Goal: Task Accomplishment & Management: Use online tool/utility

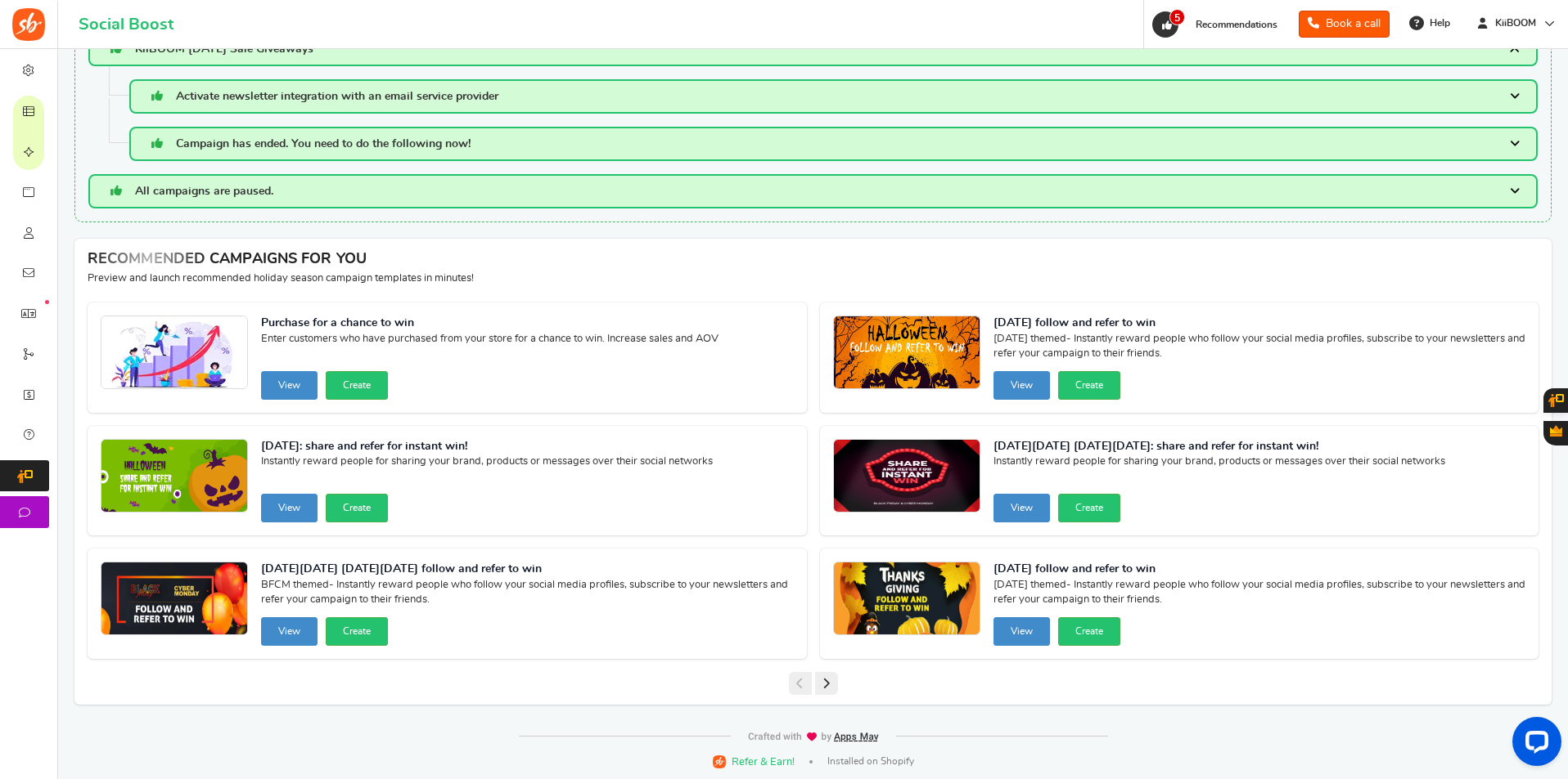
scroll to position [257, 0]
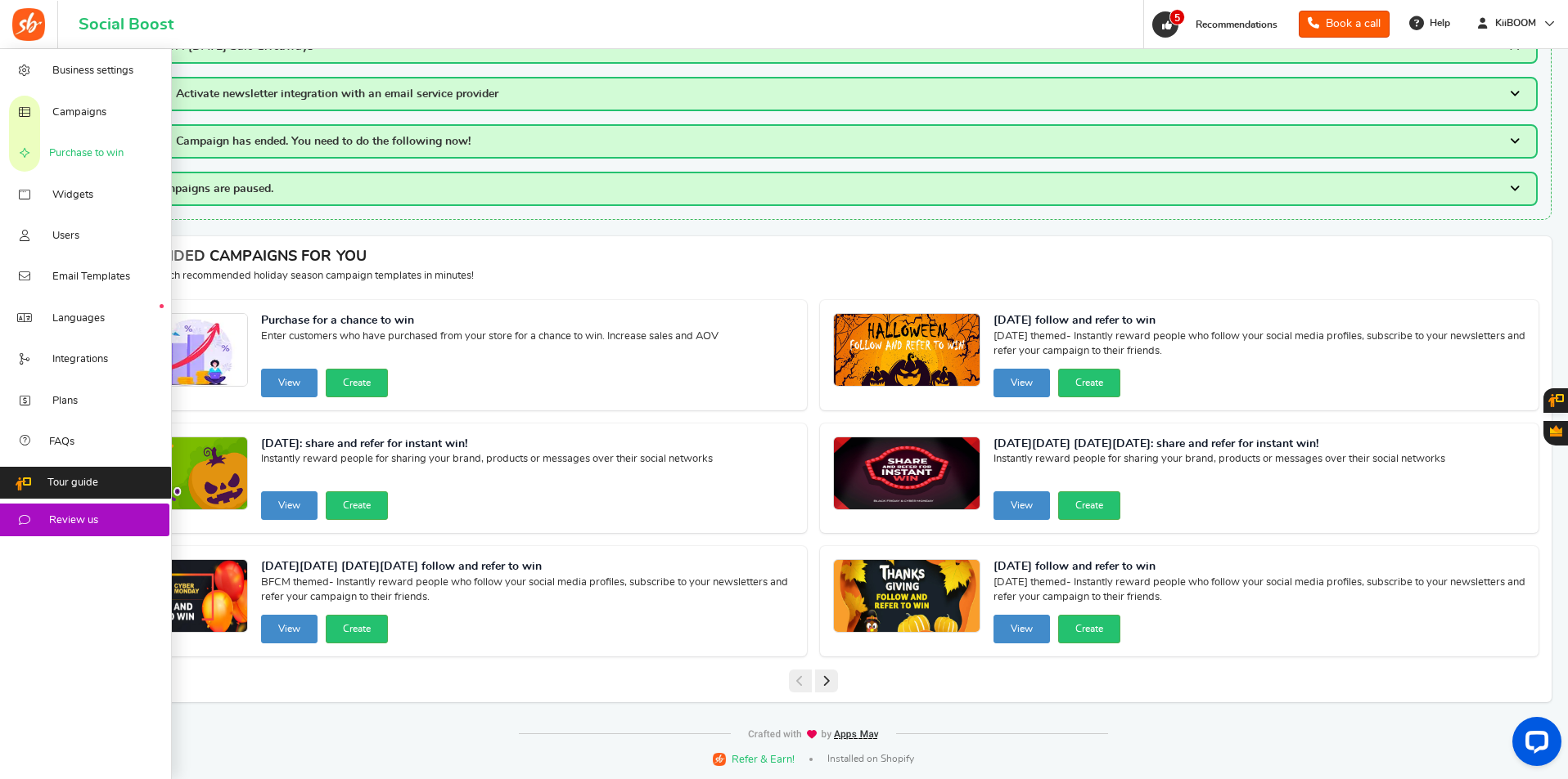
click at [84, 149] on span "Purchase to win" at bounding box center [86, 153] width 74 height 15
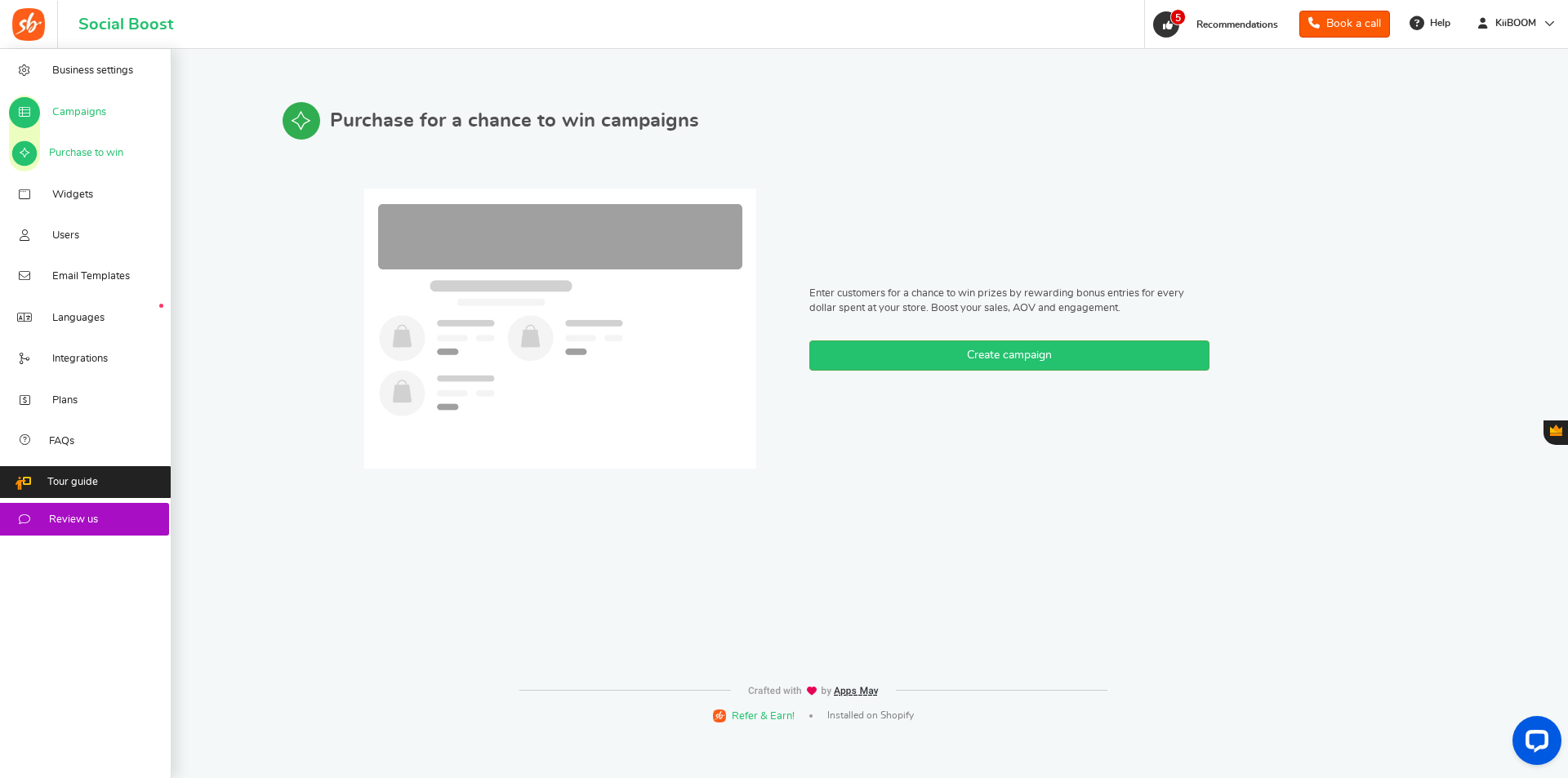
click at [84, 116] on span "Campaigns" at bounding box center [78, 113] width 54 height 15
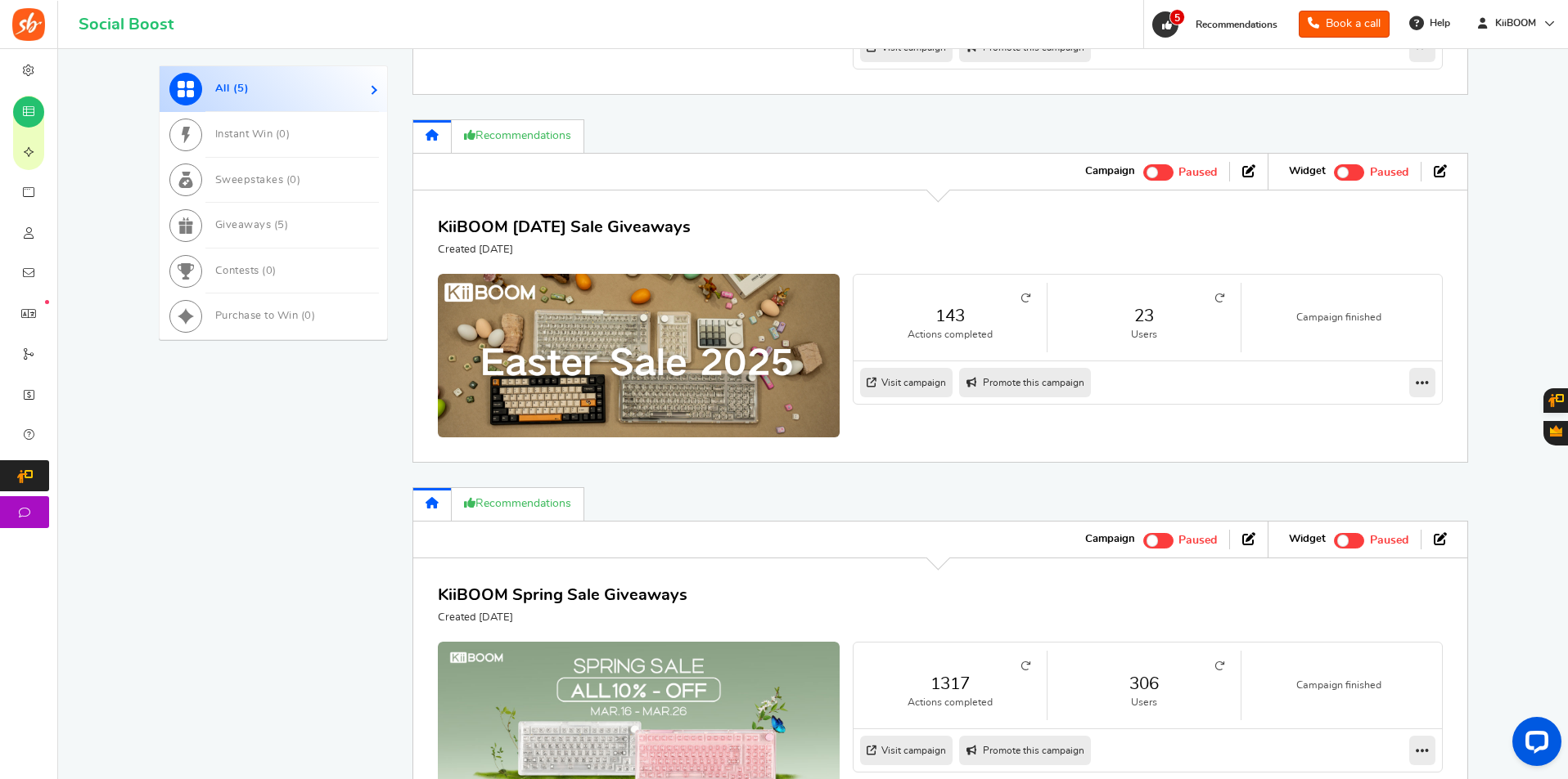
scroll to position [1406, 0]
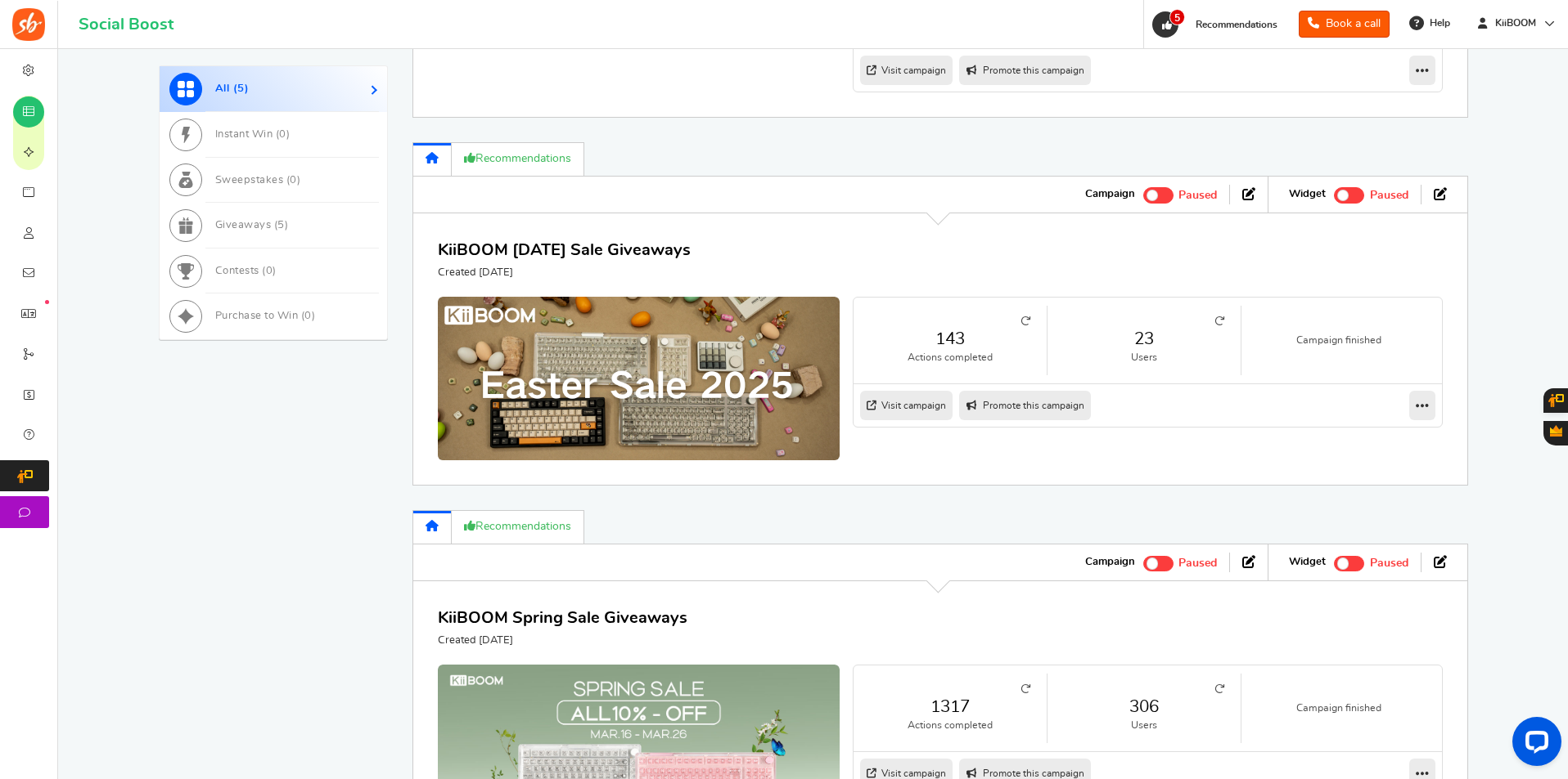
click at [917, 420] on link "Visit campaign" at bounding box center [906, 405] width 92 height 29
click at [1415, 413] on icon at bounding box center [1422, 405] width 13 height 15
click at [1389, 448] on link "Edit" at bounding box center [1370, 435] width 122 height 26
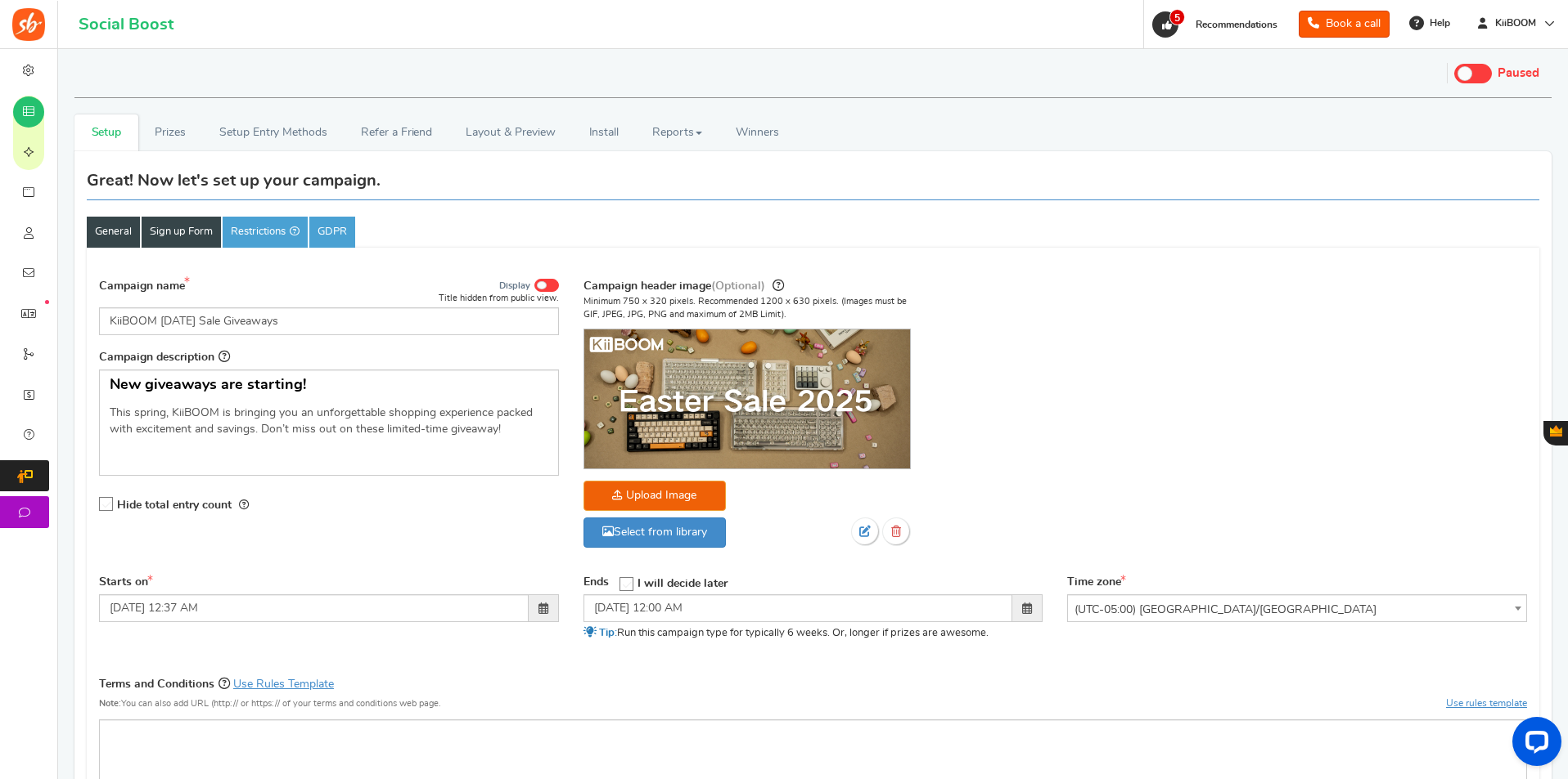
click at [169, 238] on link "Sign up Form" at bounding box center [181, 232] width 79 height 31
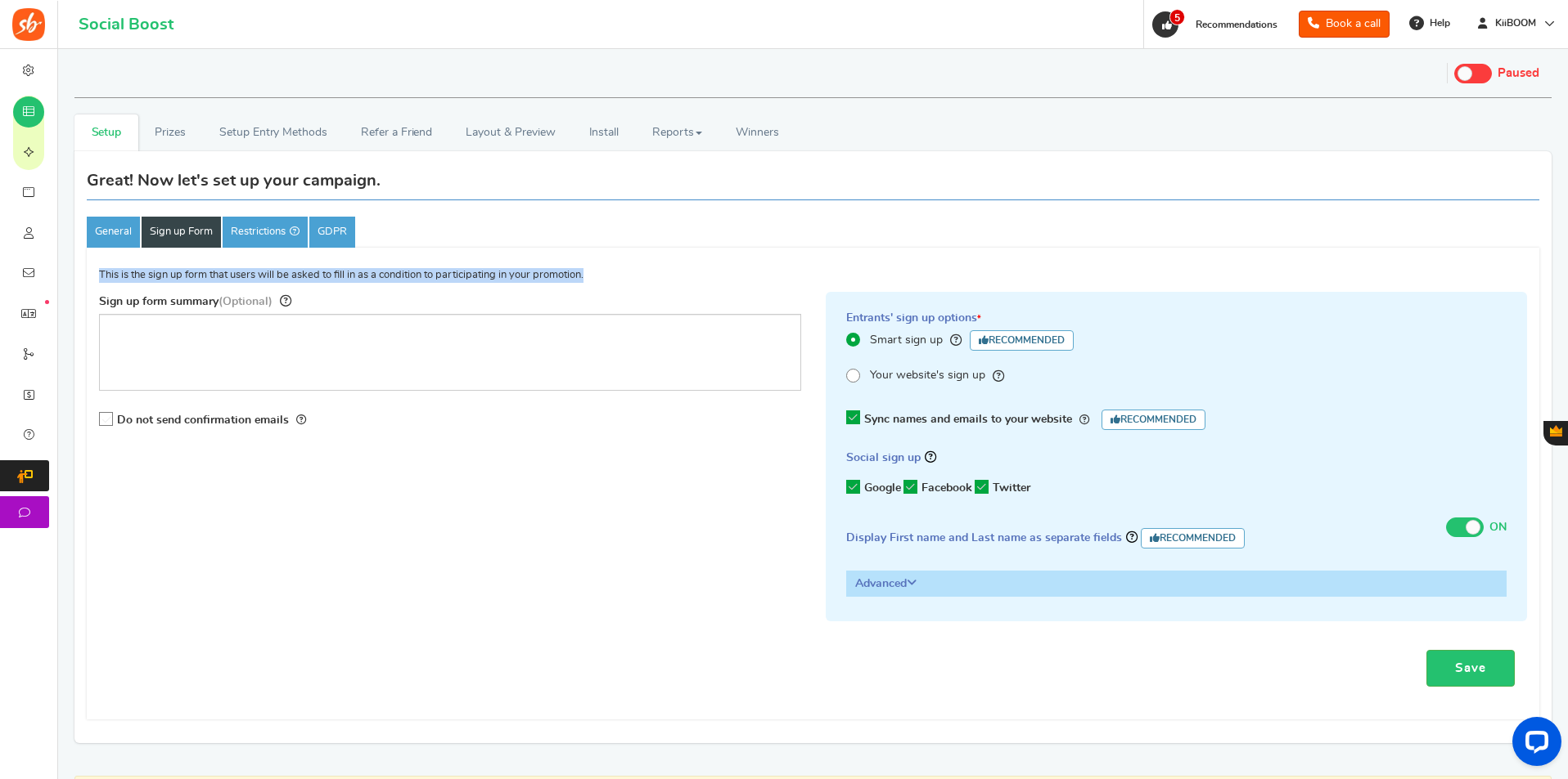
drag, startPoint x: 166, startPoint y: 272, endPoint x: 642, endPoint y: 266, distance: 476.0
click at [642, 266] on div "Campaign | Visible only to the entered Zip/Post Codes Visitors will be prompted…" at bounding box center [812, 483] width 1452 height 472
click at [249, 232] on link "Restrictions" at bounding box center [265, 232] width 85 height 31
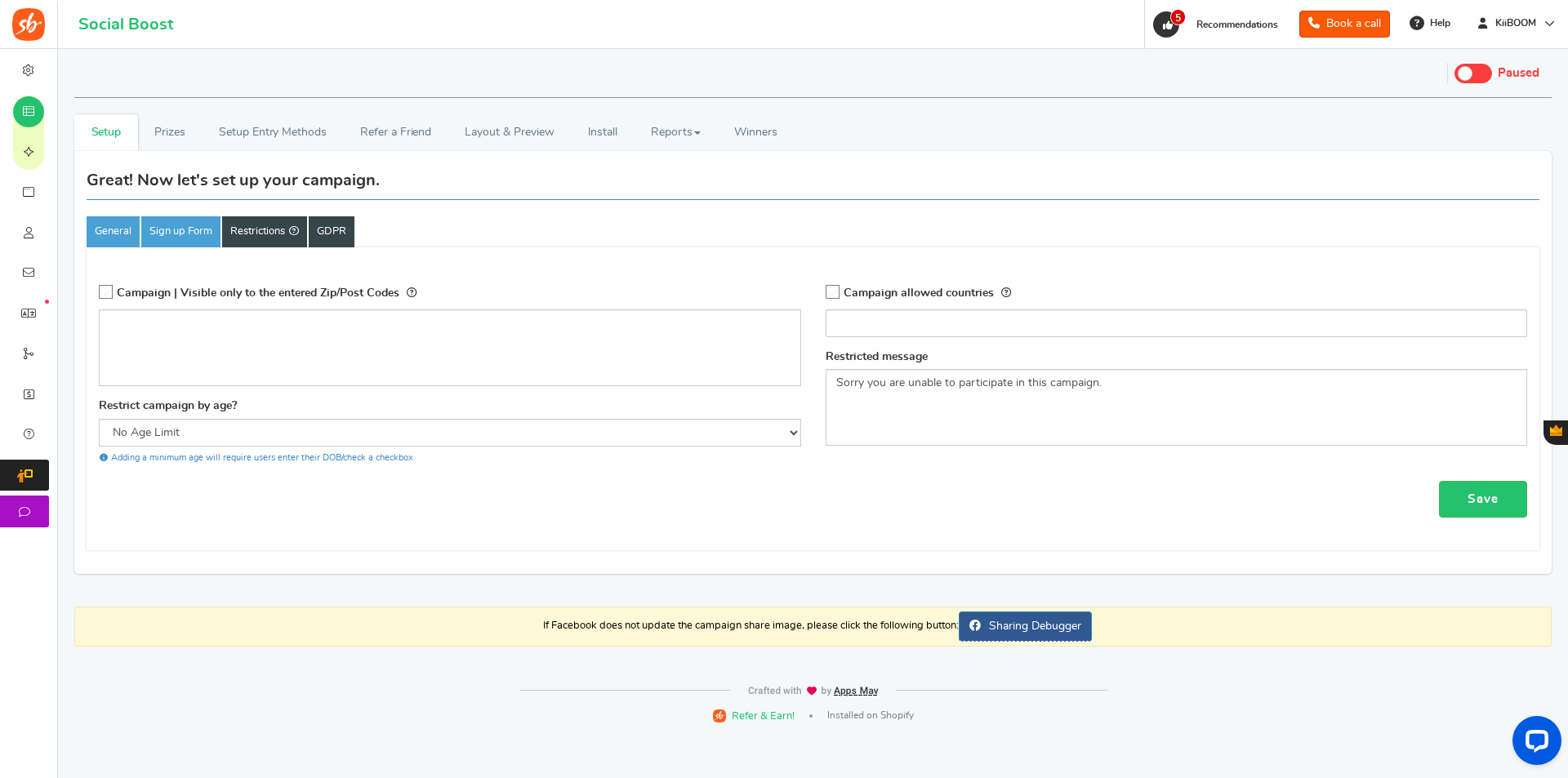
click at [319, 239] on link "GDPR" at bounding box center [331, 232] width 46 height 31
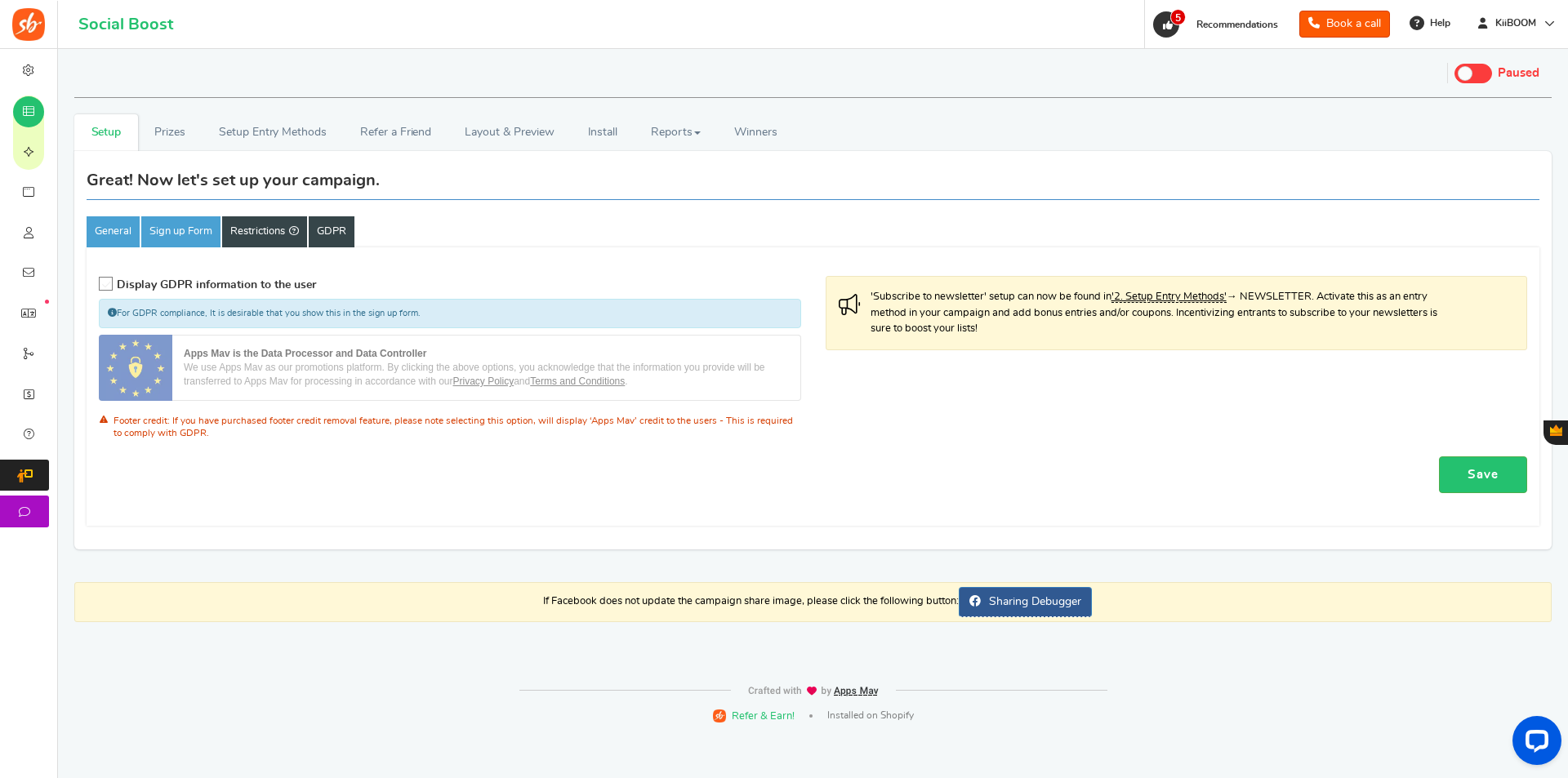
click at [234, 233] on link "Restrictions" at bounding box center [265, 232] width 85 height 31
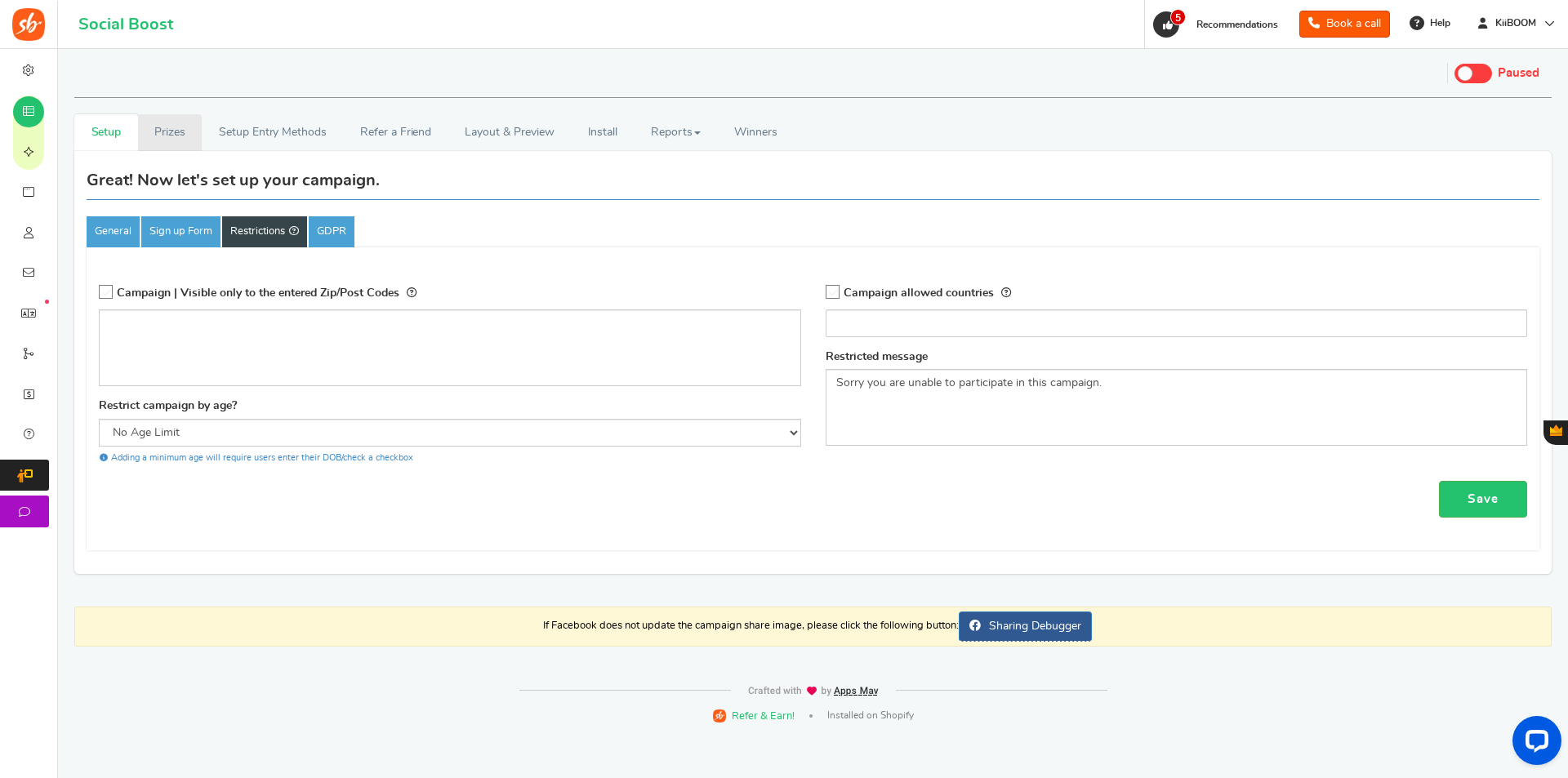
click at [171, 122] on link "Prizes" at bounding box center [170, 132] width 65 height 36
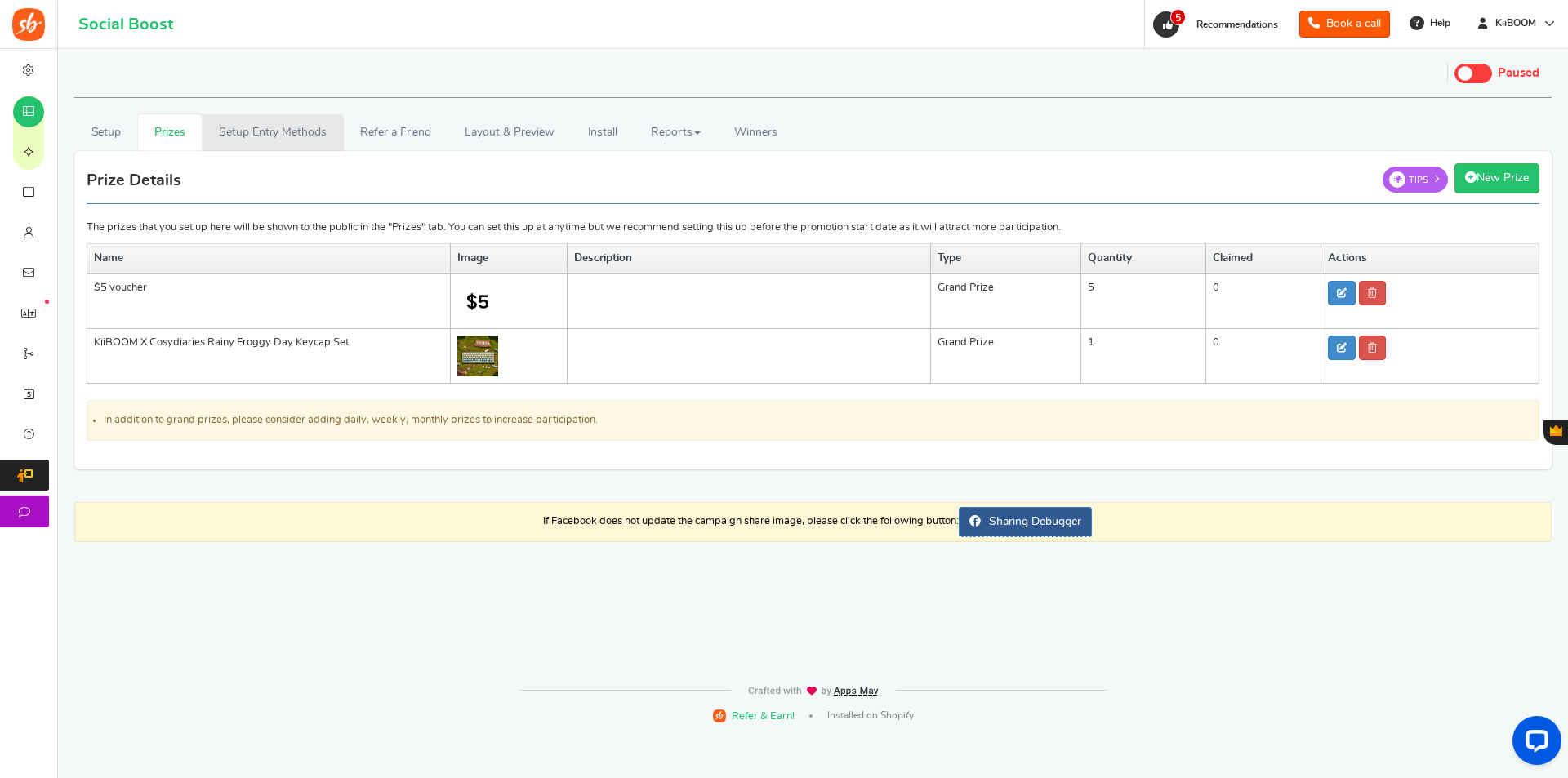
click at [268, 124] on link "Setup Entry Methods" at bounding box center [272, 132] width 141 height 36
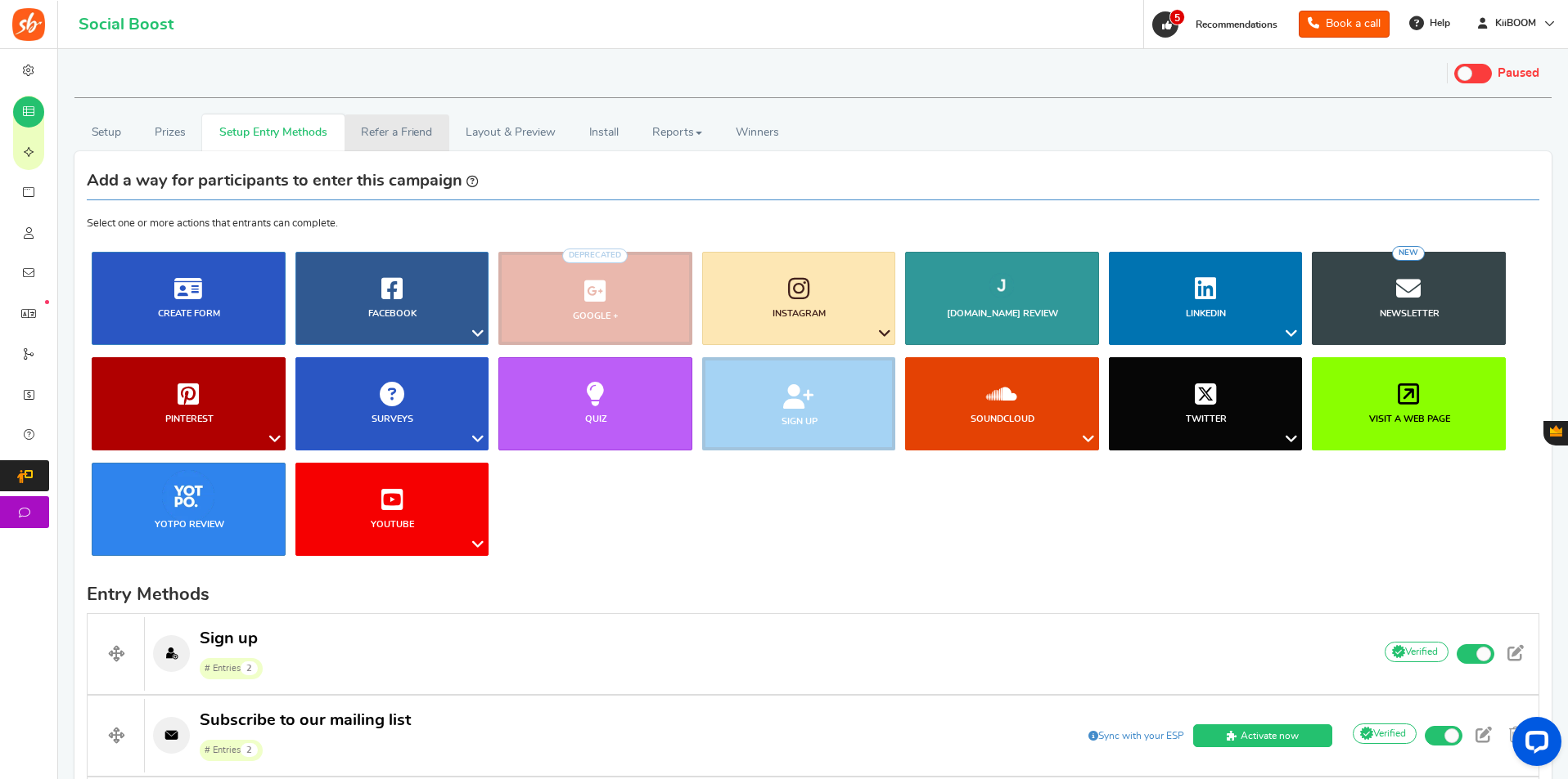
click at [405, 120] on link "Refer a Friend" at bounding box center [397, 132] width 105 height 37
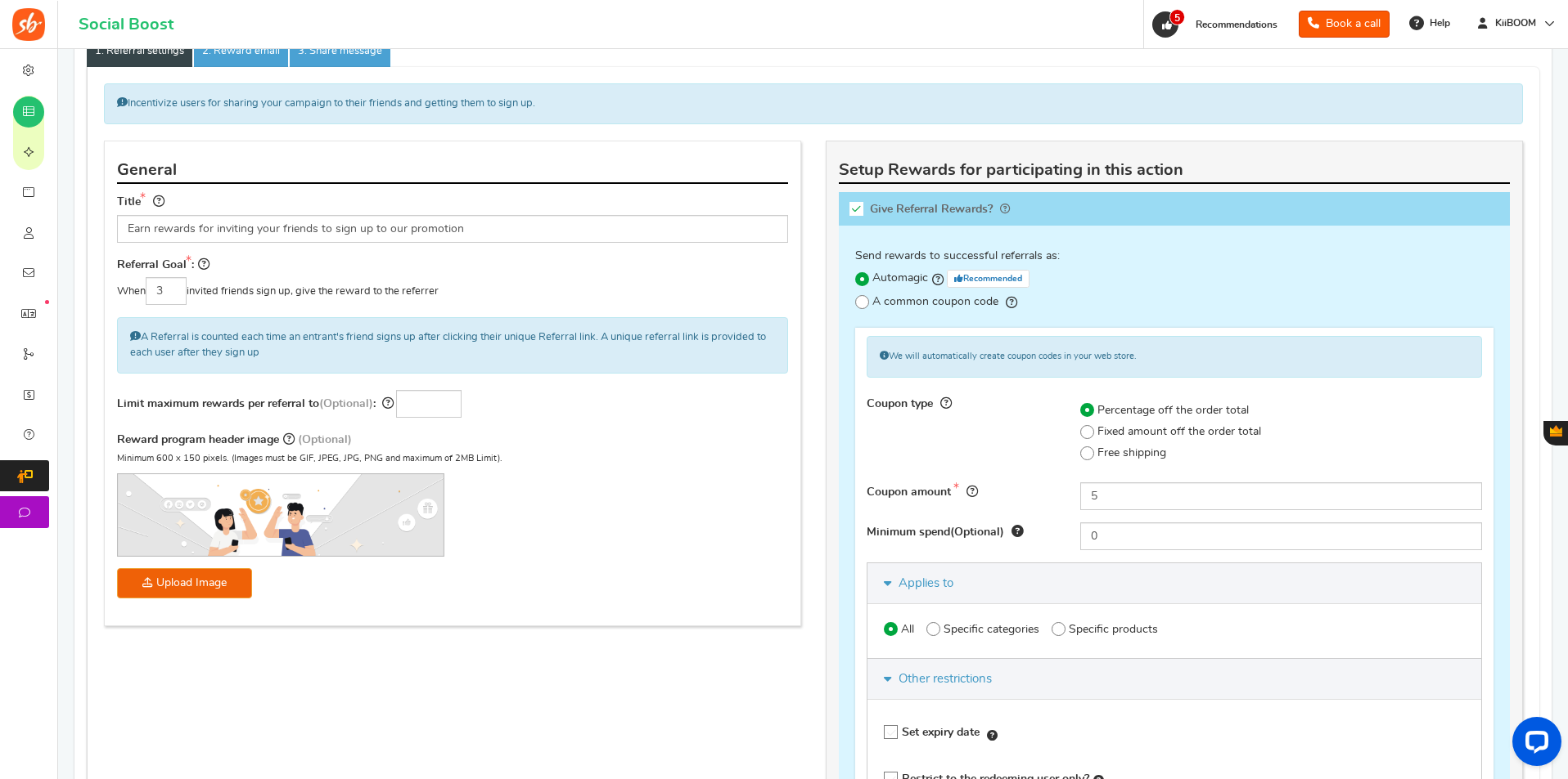
scroll to position [327, 0]
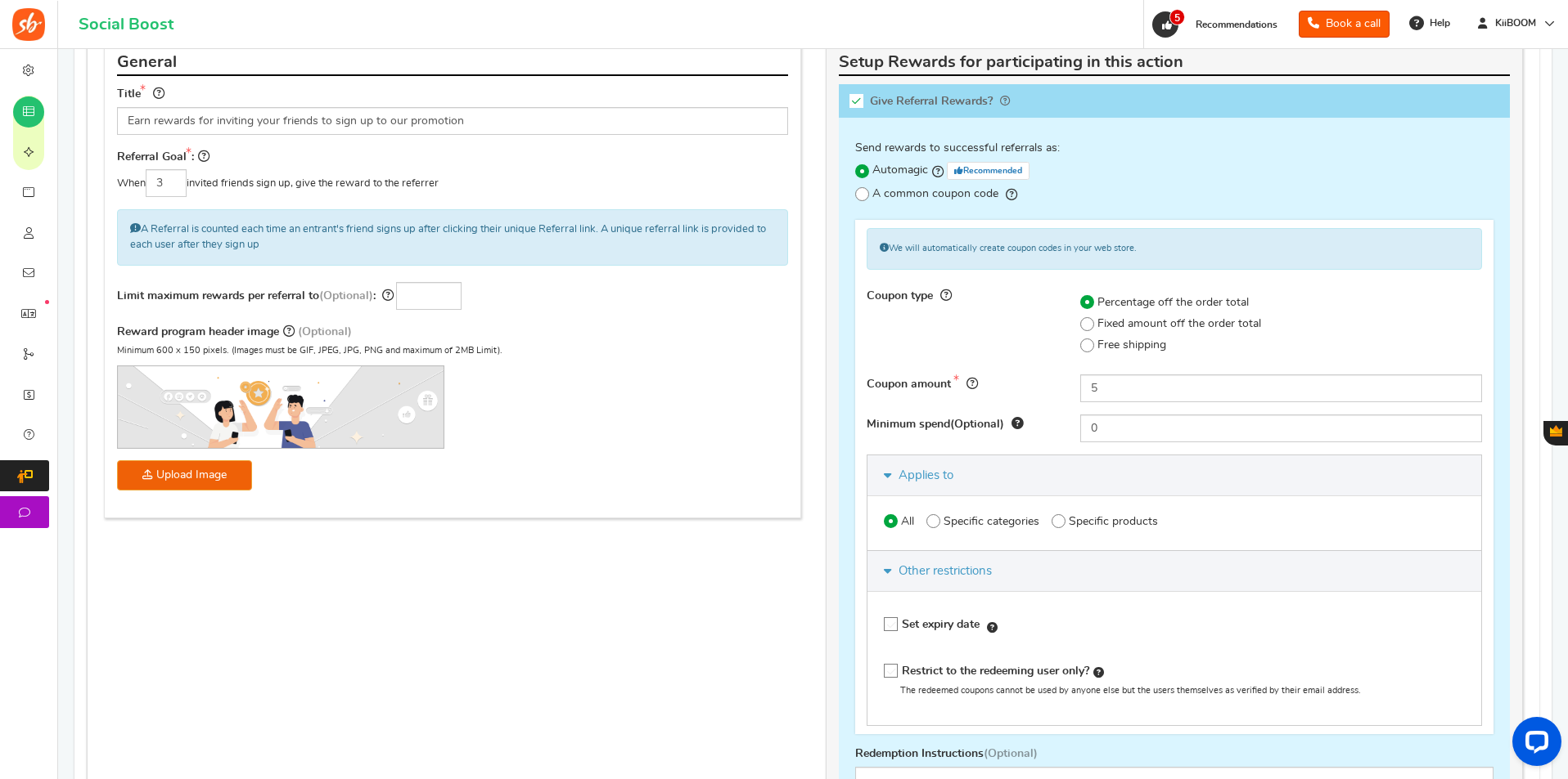
click at [1094, 323] on label "Fixed amount off the order total" at bounding box center [1171, 324] width 181 height 17
click at [1075, 323] on input "Fixed amount off the order total" at bounding box center [1069, 324] width 11 height 11
radio input "true"
click at [1094, 308] on label "Percentage off the order total" at bounding box center [1164, 302] width 168 height 17
click at [1075, 308] on input "Percentage off the order total" at bounding box center [1069, 303] width 11 height 11
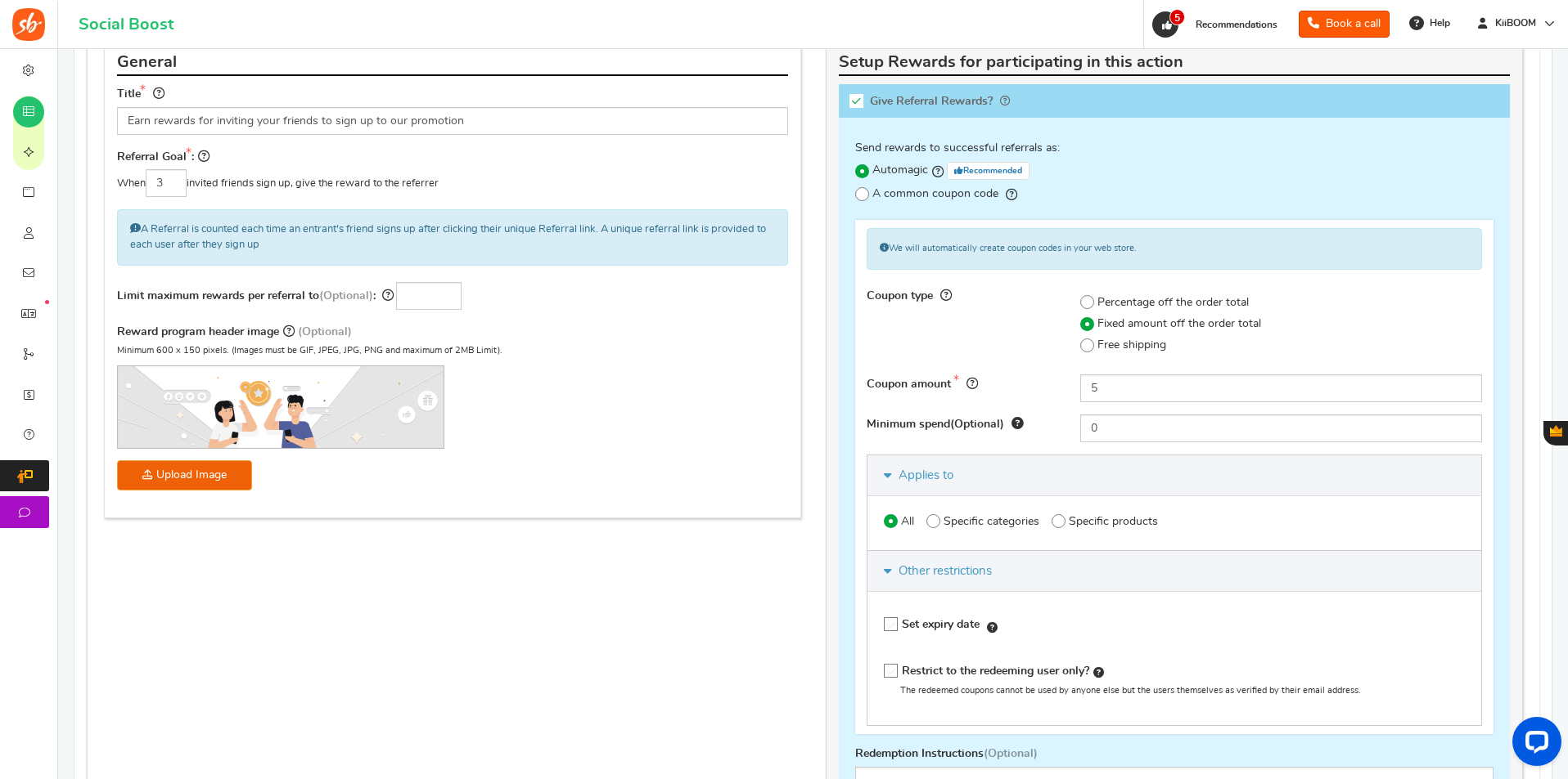
radio input "true"
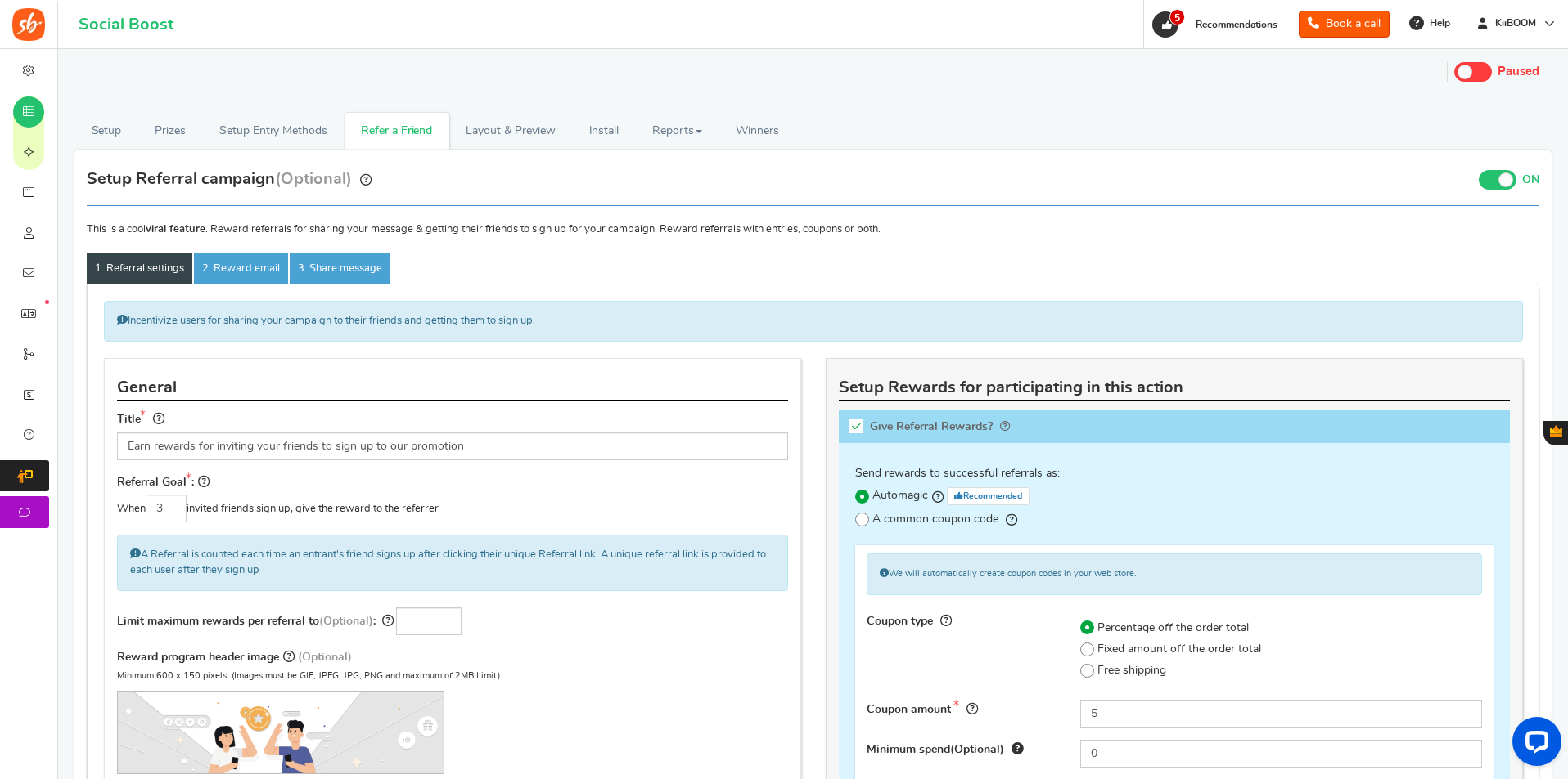
scroll to position [0, 0]
click at [243, 270] on link "2. Reward email" at bounding box center [240, 270] width 94 height 31
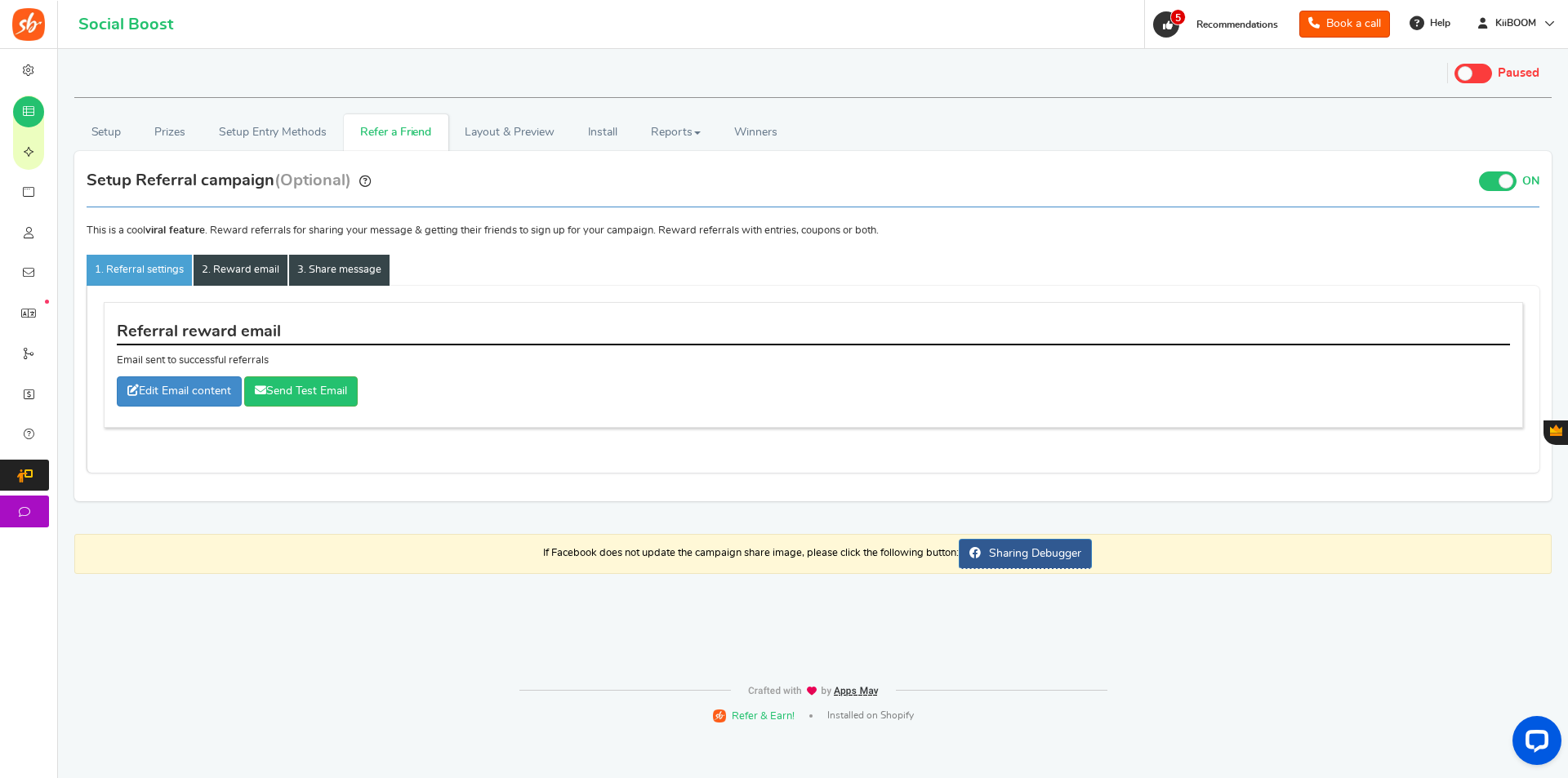
click at [338, 269] on link "3. Share message" at bounding box center [339, 270] width 100 height 31
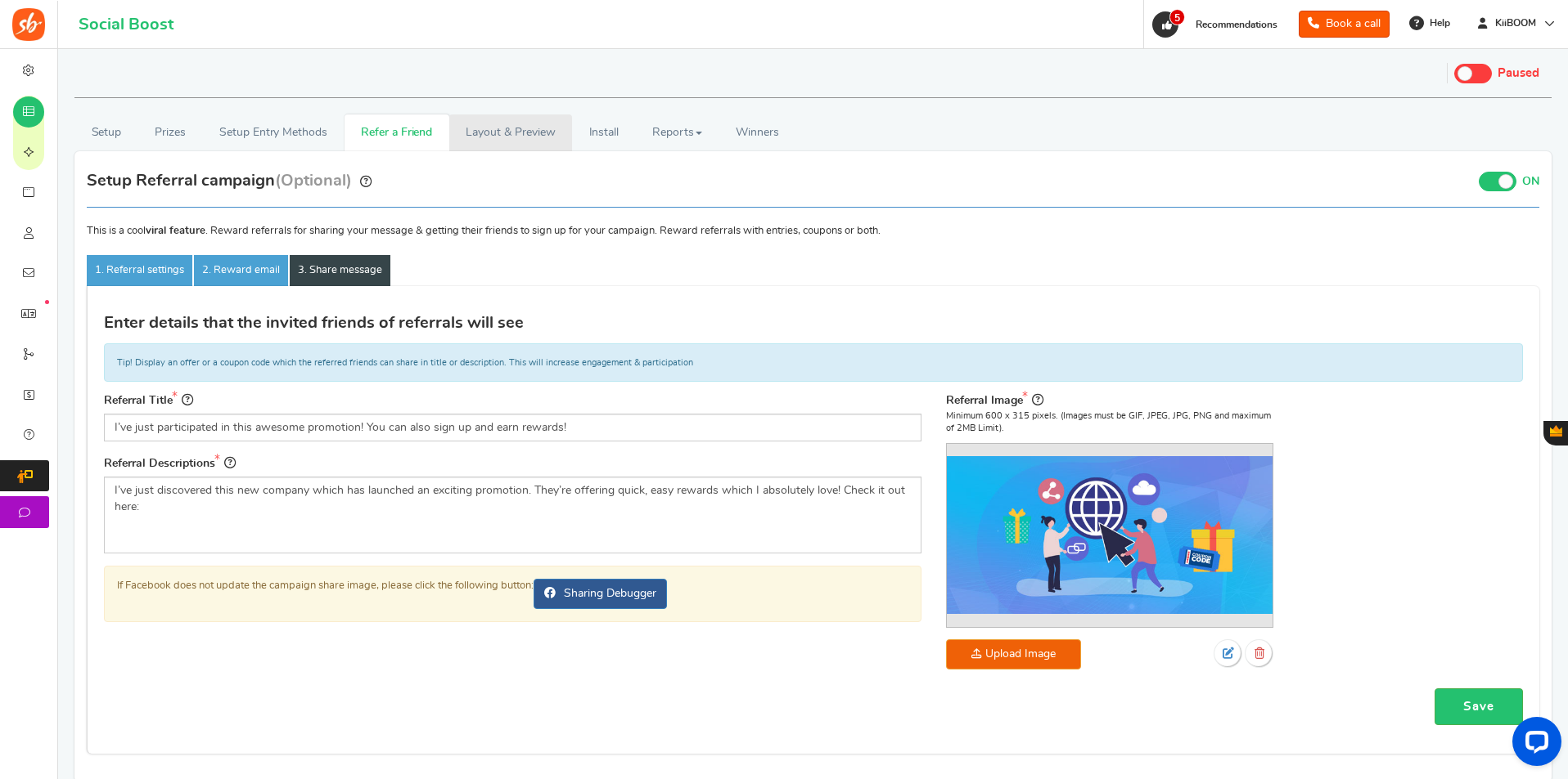
click at [528, 130] on link "Layout & Preview" at bounding box center [511, 132] width 122 height 37
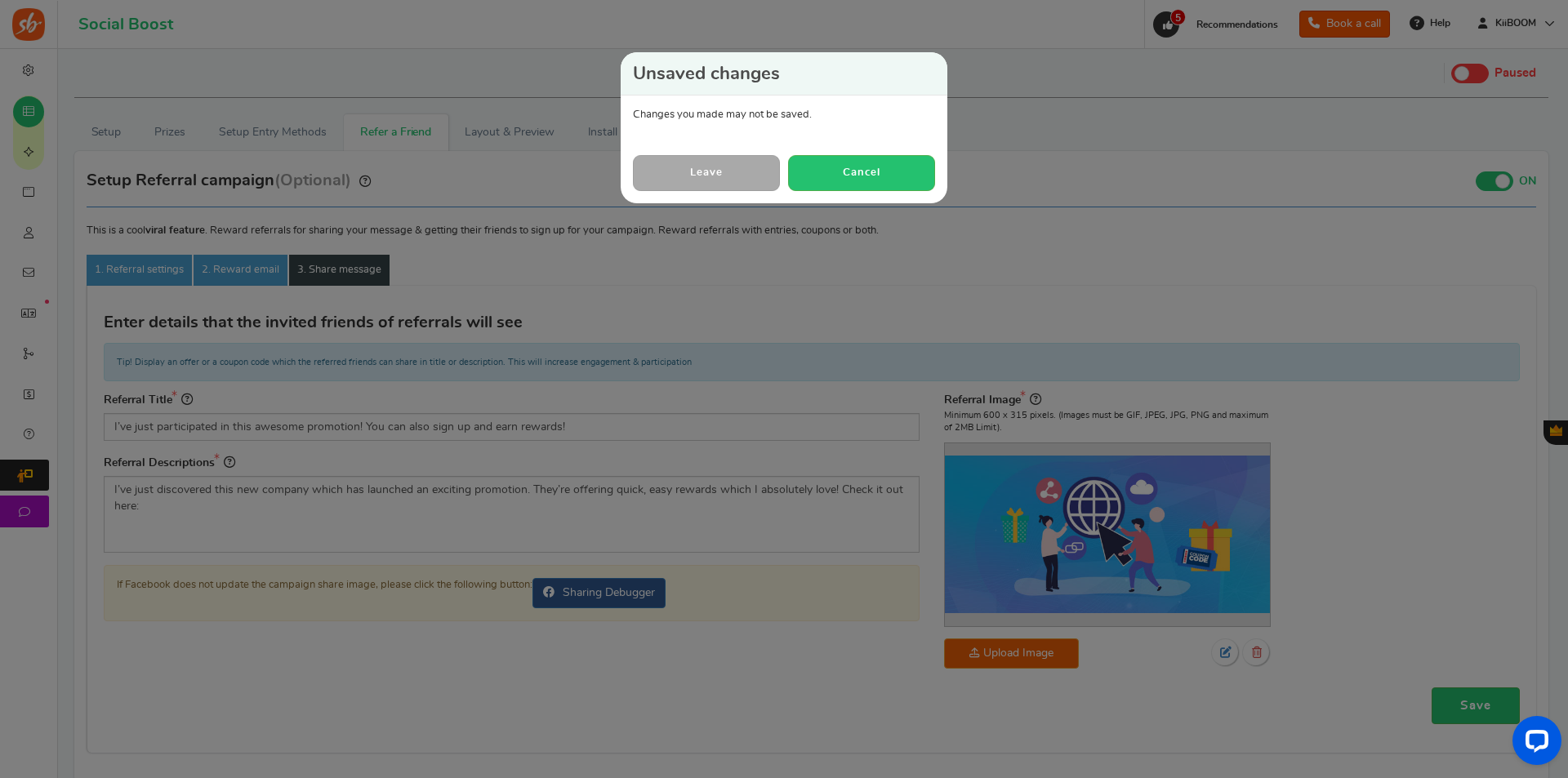
click at [671, 165] on link "Leave" at bounding box center [706, 172] width 147 height 36
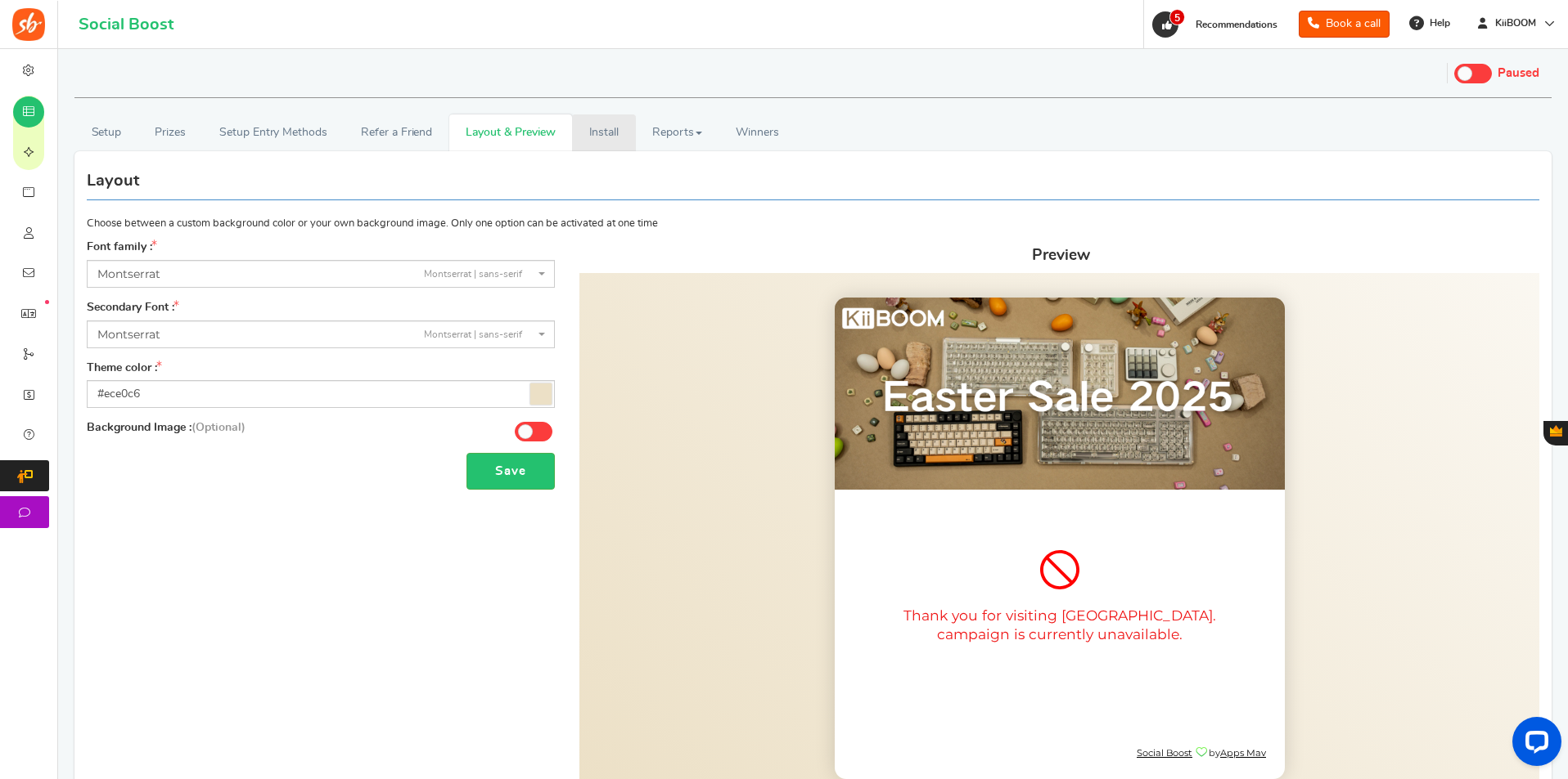
click at [606, 138] on link "Install" at bounding box center [604, 132] width 64 height 37
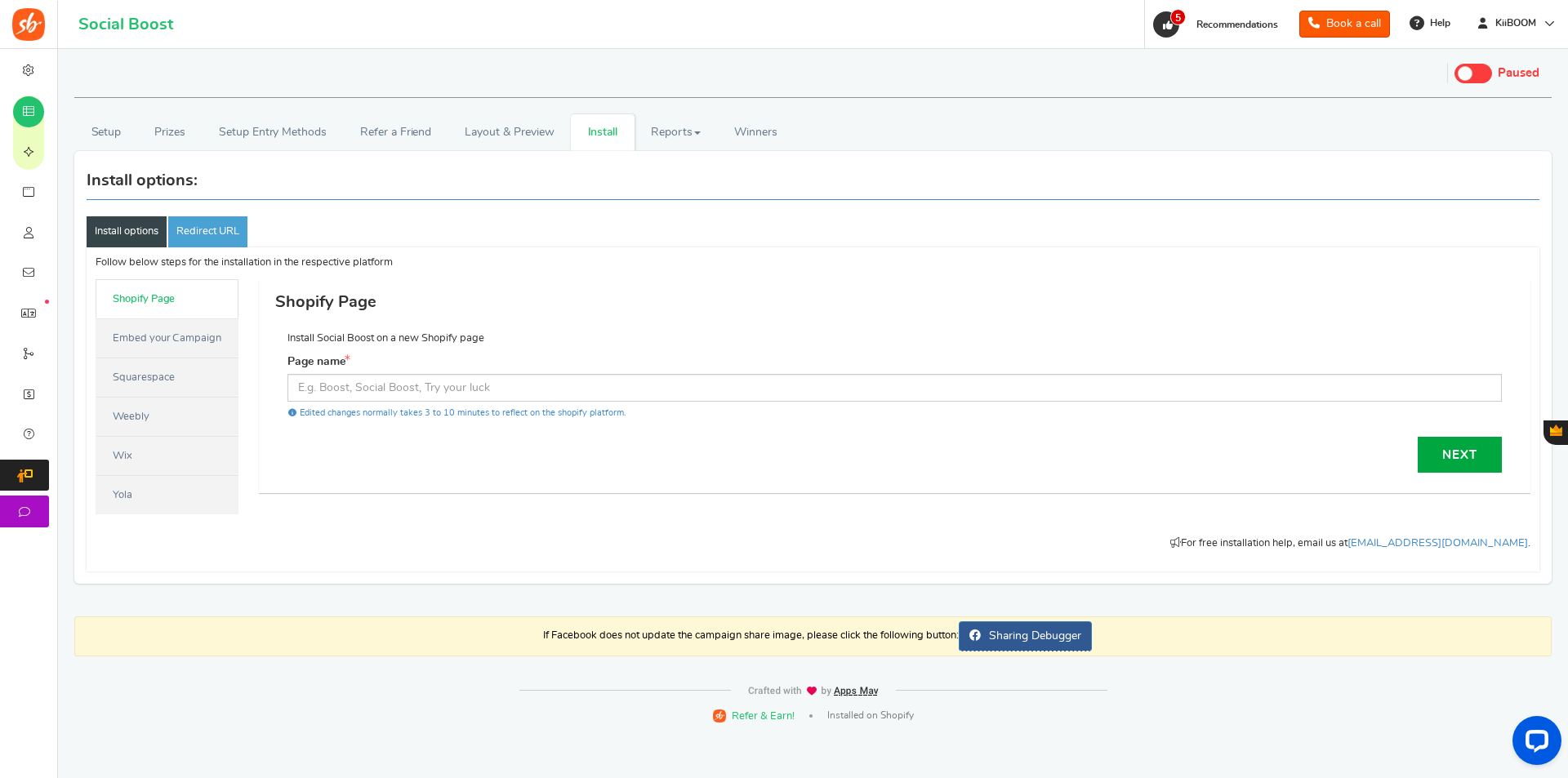
click at [163, 344] on link "Embed your Campaign" at bounding box center [167, 337] width 143 height 39
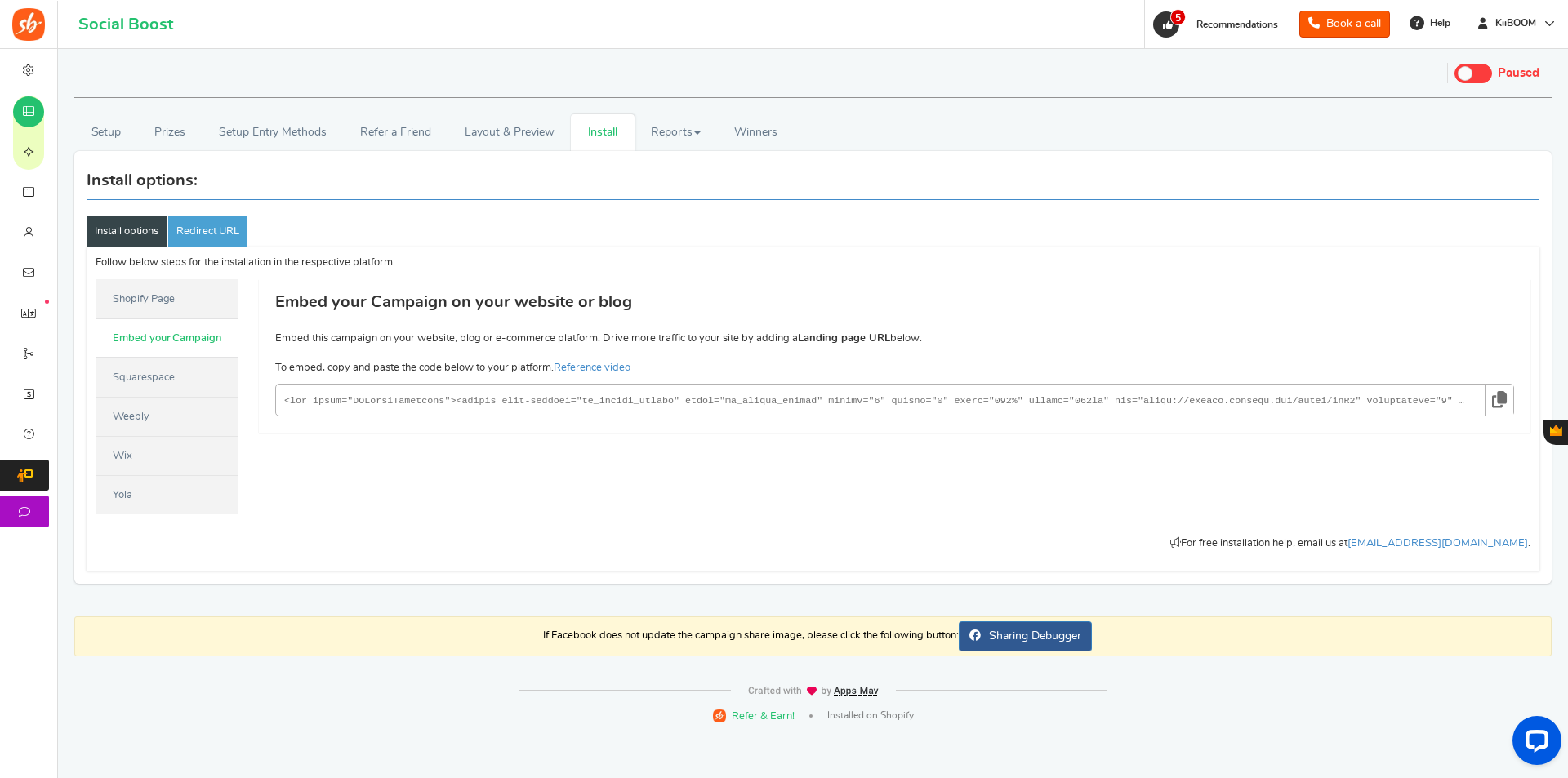
click at [161, 362] on link "Squarespace" at bounding box center [167, 377] width 143 height 39
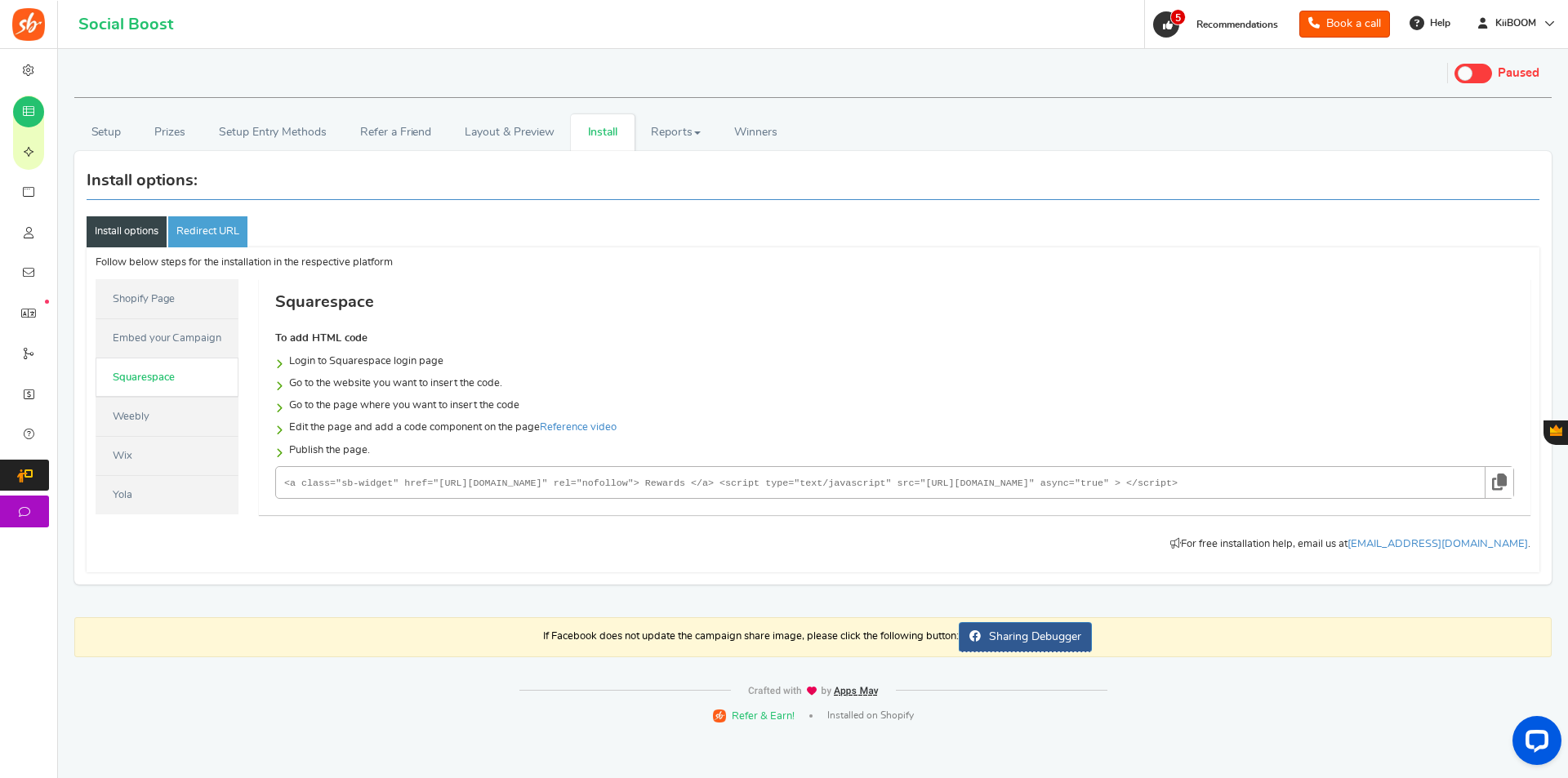
click at [160, 401] on link "Weebly" at bounding box center [167, 416] width 143 height 39
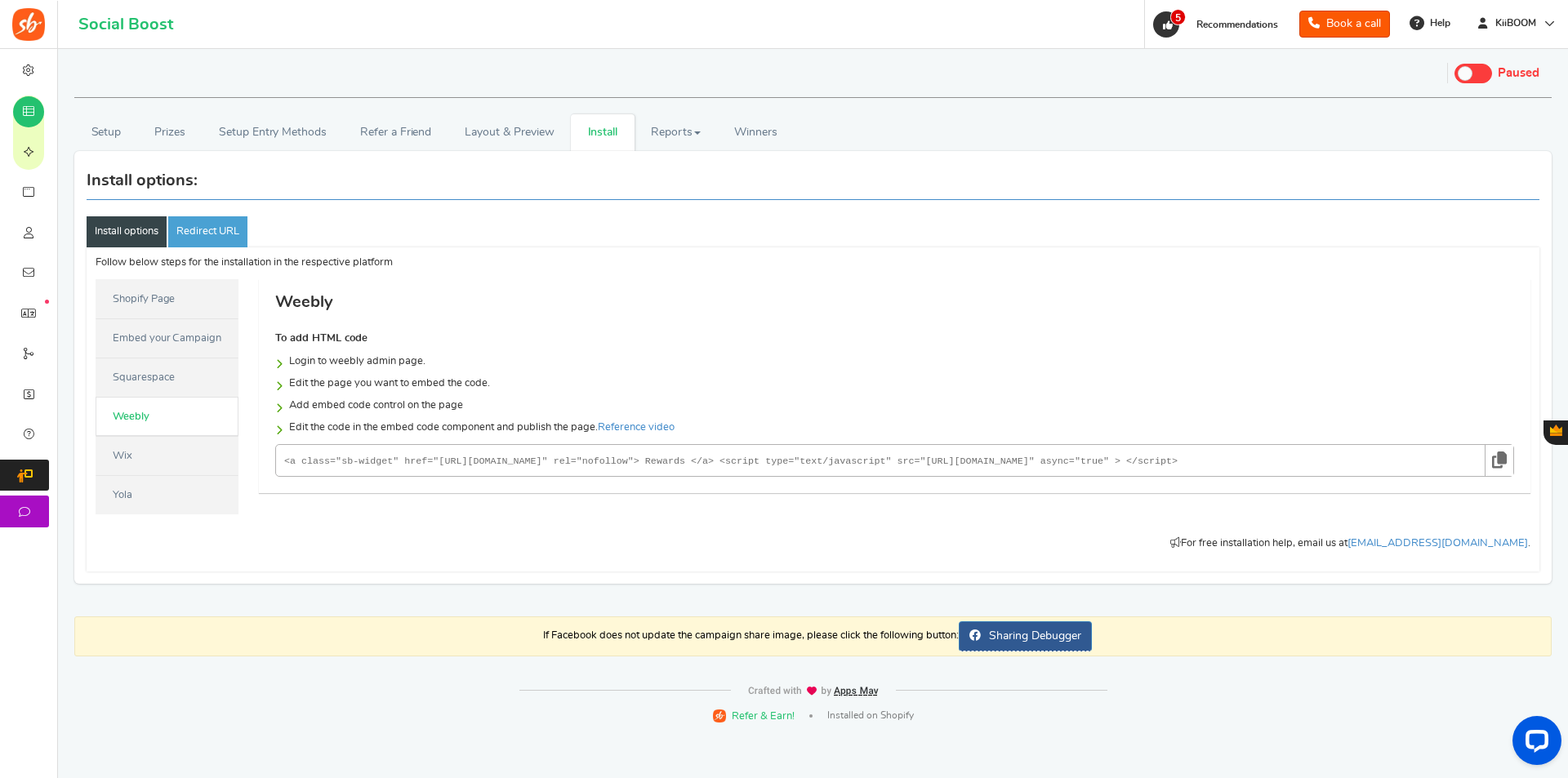
click at [160, 428] on link "Weebly" at bounding box center [167, 416] width 143 height 39
click at [153, 451] on link "Wix" at bounding box center [167, 455] width 143 height 39
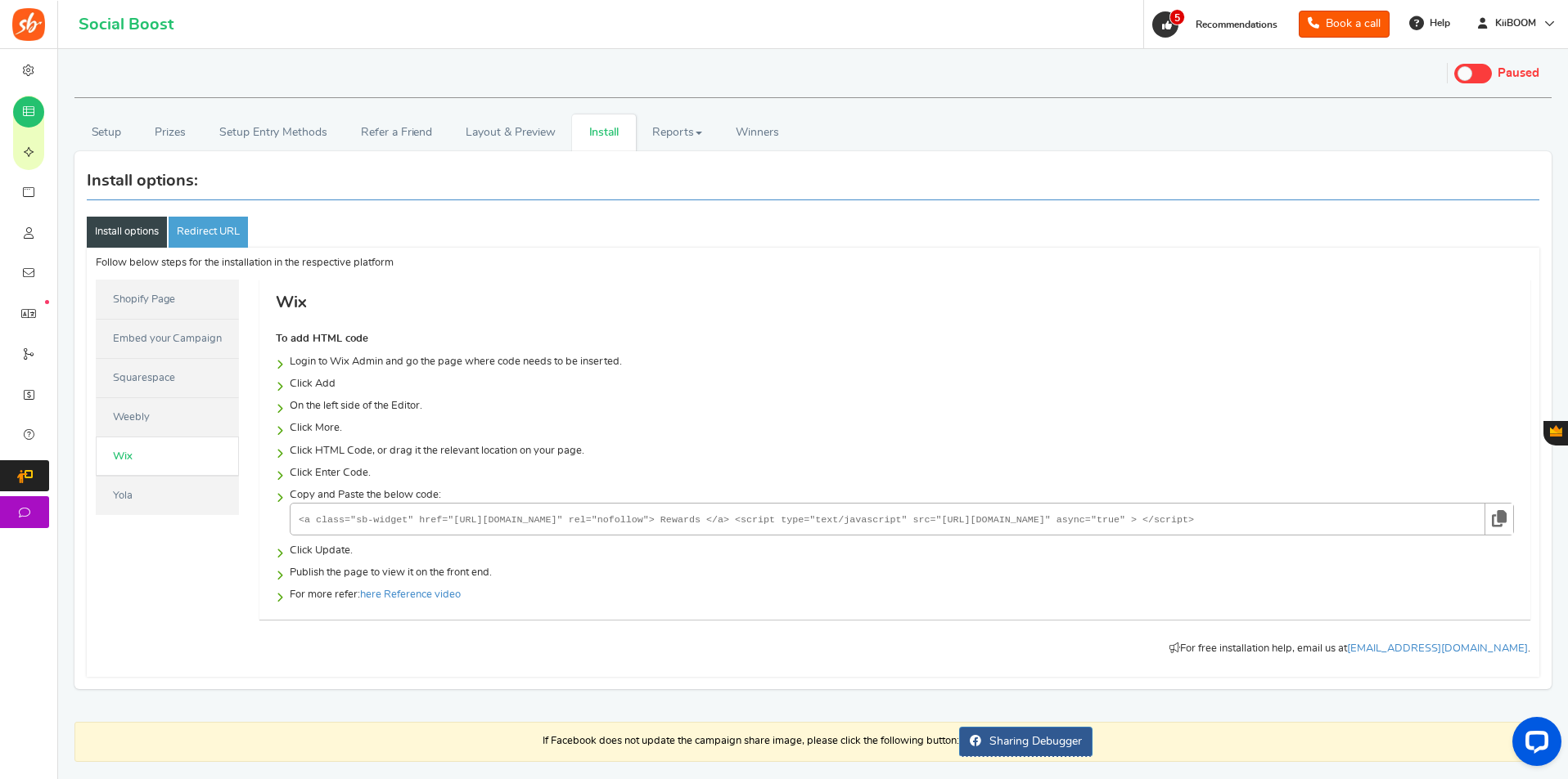
click at [175, 487] on link "Yola" at bounding box center [167, 495] width 143 height 39
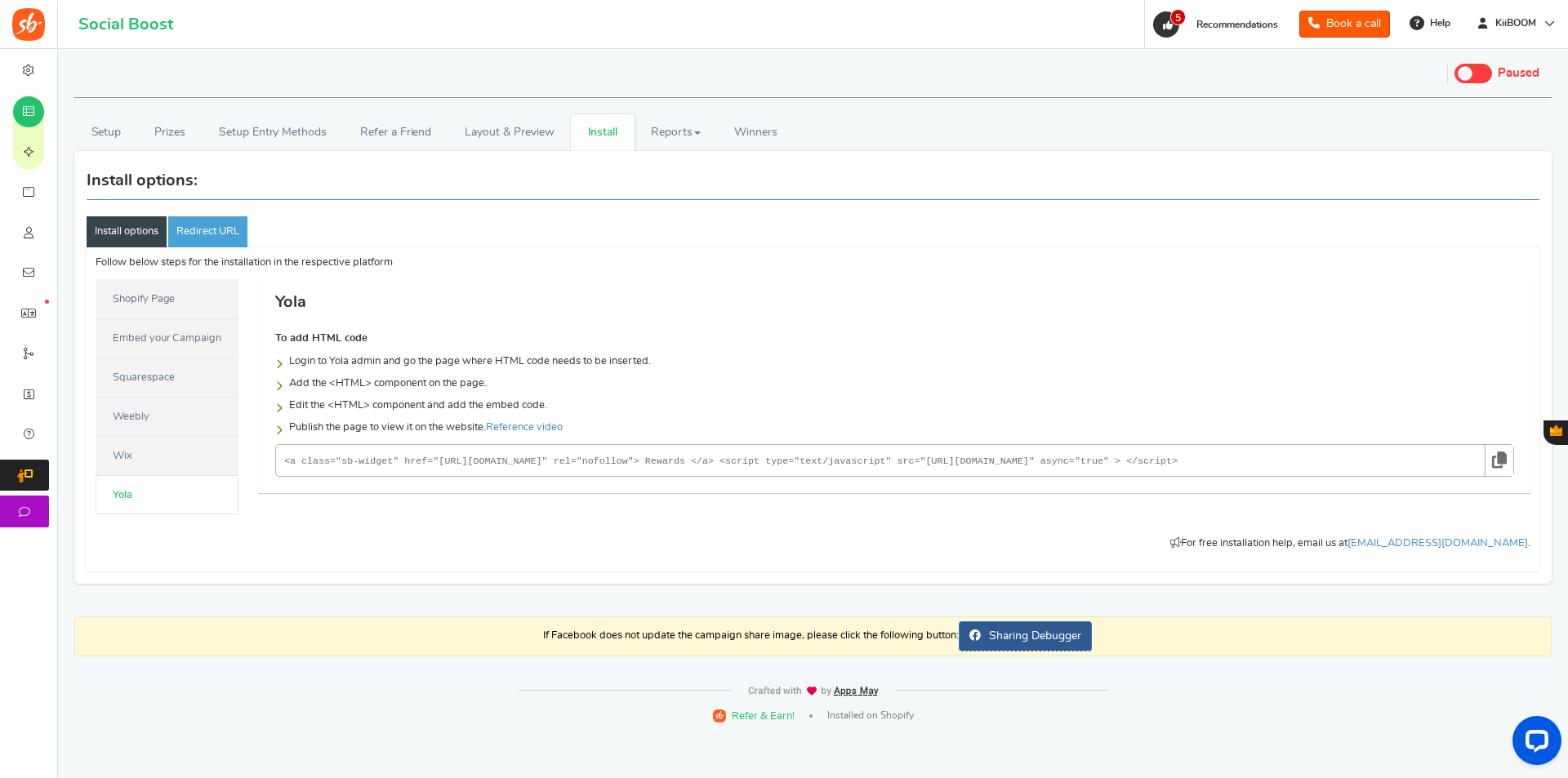
click at [174, 313] on link "Shopify Page" at bounding box center [167, 298] width 143 height 39
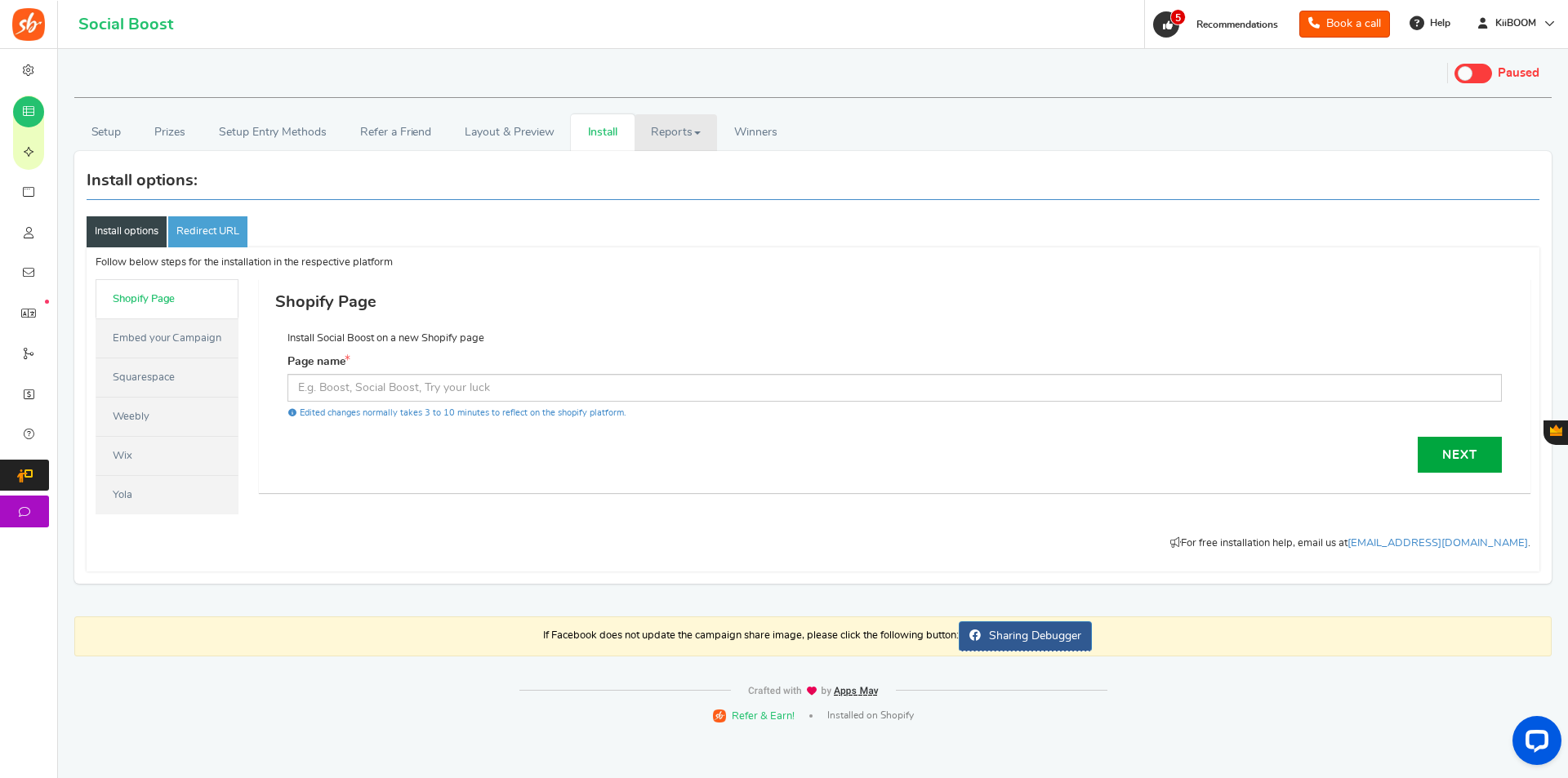
click at [637, 129] on link "Reports" at bounding box center [676, 132] width 83 height 36
click at [745, 127] on span "Winners" at bounding box center [755, 132] width 43 height 12
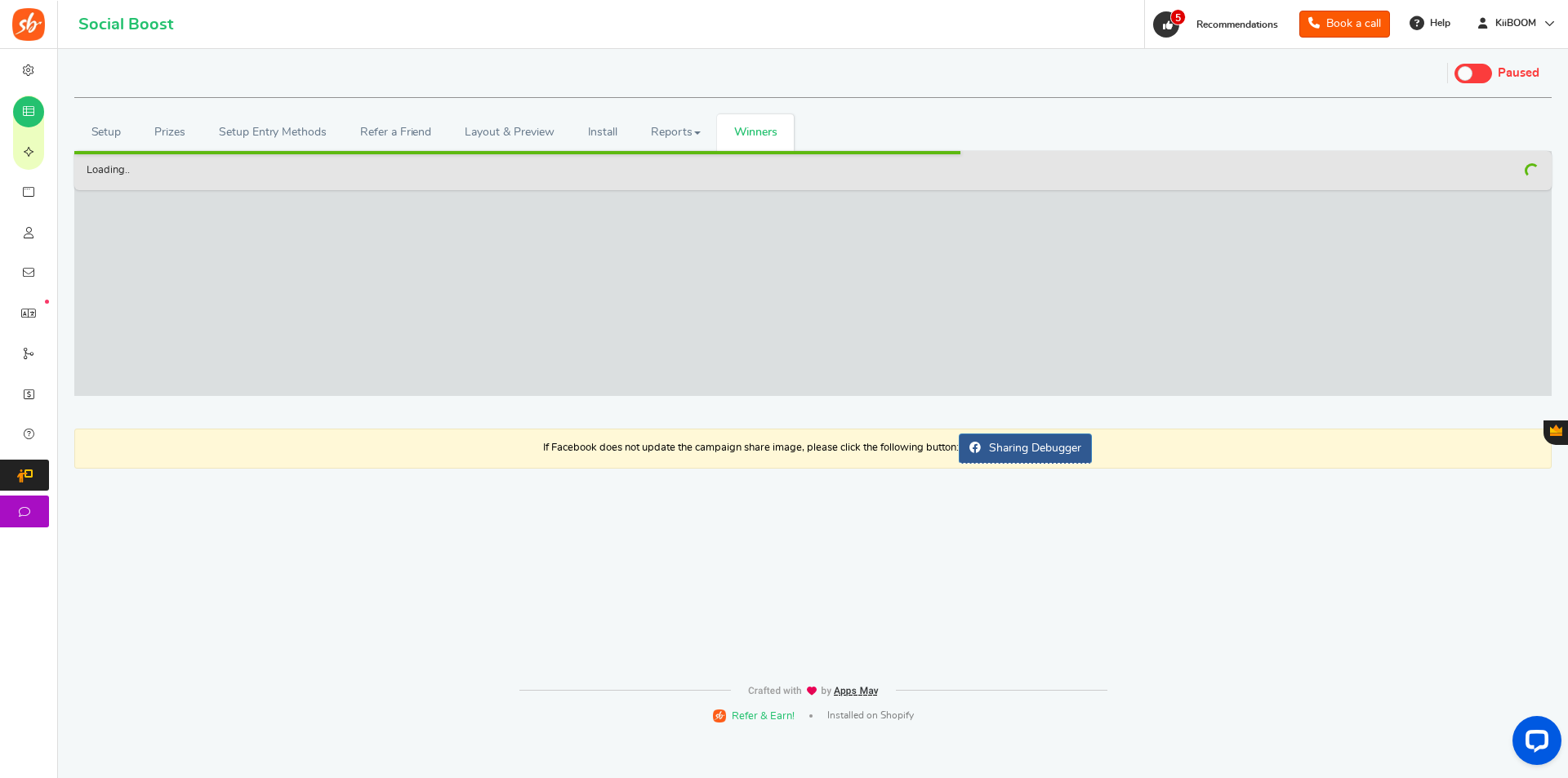
checkbox input "false"
